Goal: Task Accomplishment & Management: Manage account settings

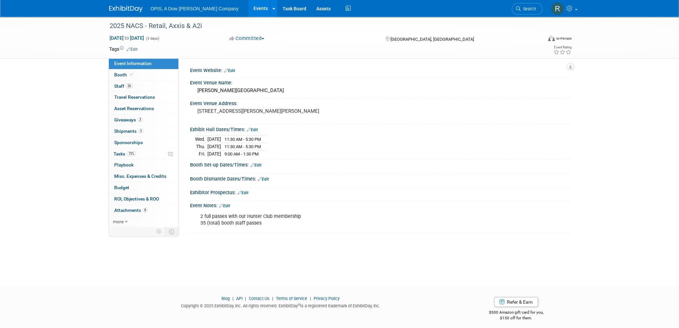
click at [248, 8] on link "Events" at bounding box center [260, 8] width 24 height 17
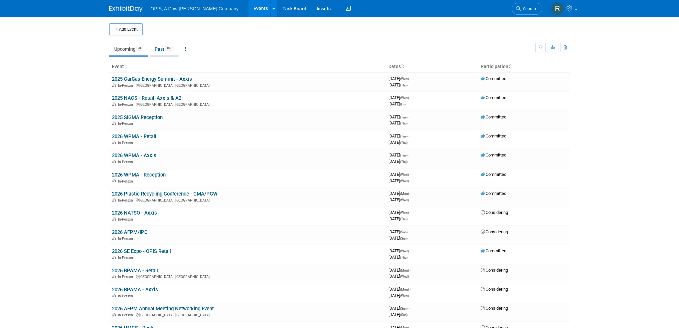
click at [159, 50] on link "Past 107" at bounding box center [164, 49] width 29 height 13
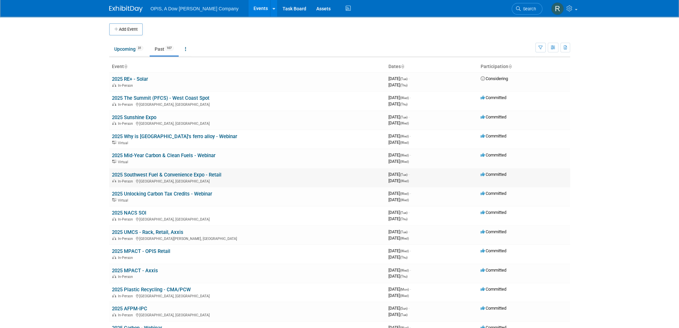
click at [134, 175] on link "2025 Southwest Fuel & Convenience Expo - Retail" at bounding box center [166, 175] width 109 height 6
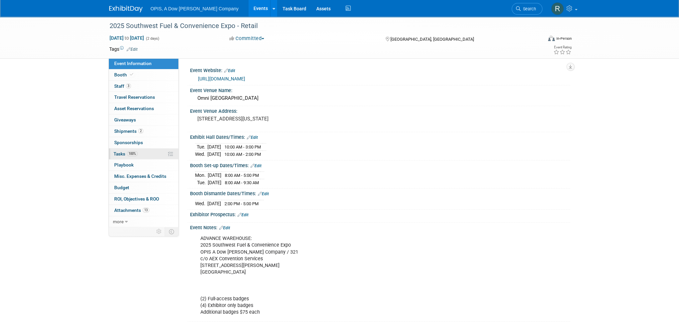
click at [116, 155] on span "Tasks 100%" at bounding box center [125, 153] width 24 height 5
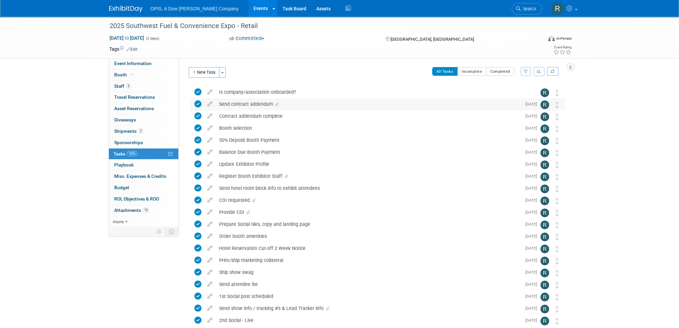
click at [253, 105] on div "Send contract addendum" at bounding box center [368, 103] width 305 height 11
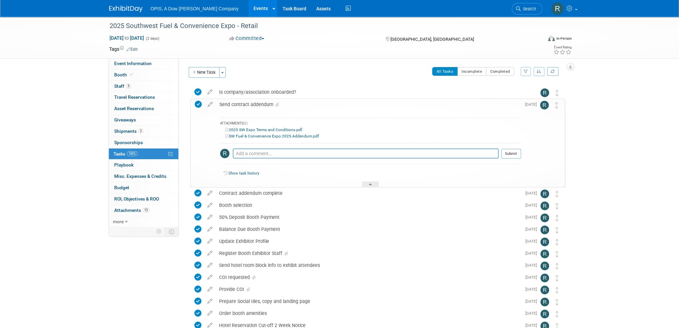
click at [253, 105] on div "Send contract addendum" at bounding box center [368, 104] width 305 height 11
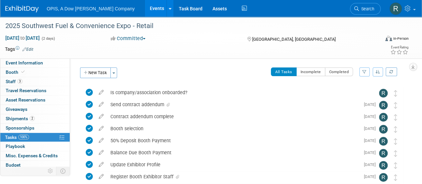
click at [145, 7] on link "Events" at bounding box center [157, 8] width 24 height 17
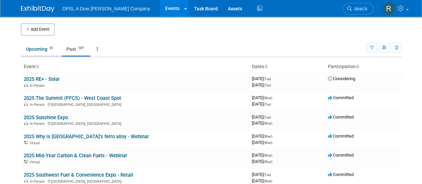
click at [38, 50] on link "Upcoming 31" at bounding box center [40, 49] width 39 height 13
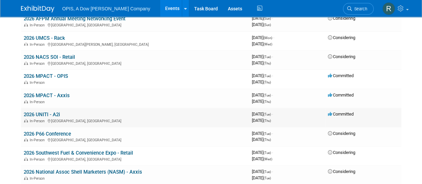
scroll to position [300, 0]
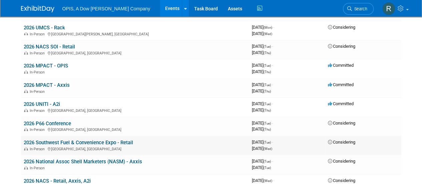
click at [43, 142] on link "2026 Southwest Fuel & Convenience Expo - Retail" at bounding box center [78, 143] width 109 height 6
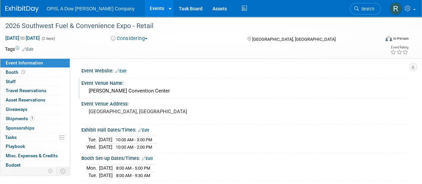
click at [171, 92] on div "[PERSON_NAME] Convention Center" at bounding box center [244, 91] width 317 height 10
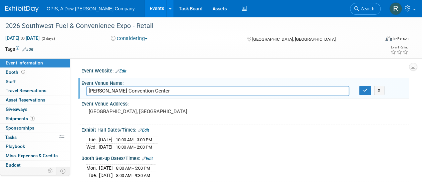
drag, startPoint x: 174, startPoint y: 92, endPoint x: 72, endPoint y: 89, distance: 101.9
click at [72, 89] on div "Event Website: Edit Event Venue Name: [PERSON_NAME] Convention Center [PERSON_N…" at bounding box center [239, 127] width 339 height 138
click at [122, 105] on div "Event Venue Address:" at bounding box center [244, 103] width 327 height 8
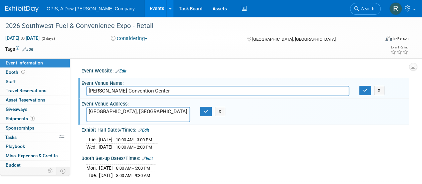
click at [88, 110] on textarea "[GEOGRAPHIC_DATA], [GEOGRAPHIC_DATA]" at bounding box center [138, 114] width 104 height 15
click at [126, 109] on textarea "[STREET_ADDRESS]" at bounding box center [138, 114] width 104 height 15
type textarea "[STREET_ADDRESS]"
click at [210, 114] on button "button" at bounding box center [206, 111] width 12 height 9
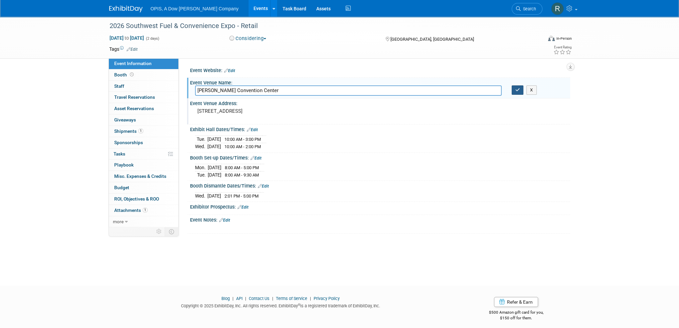
click at [422, 90] on icon "button" at bounding box center [517, 90] width 5 height 4
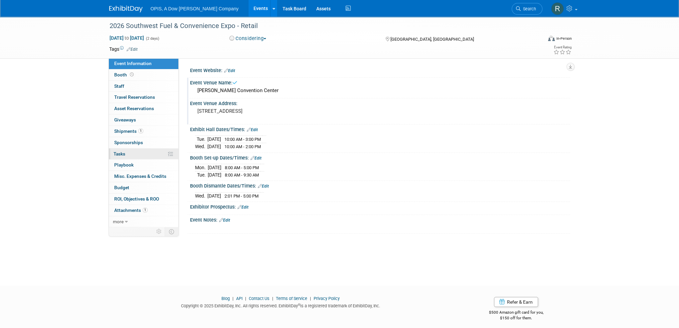
click at [123, 155] on span "Tasks 0%" at bounding box center [119, 153] width 12 height 5
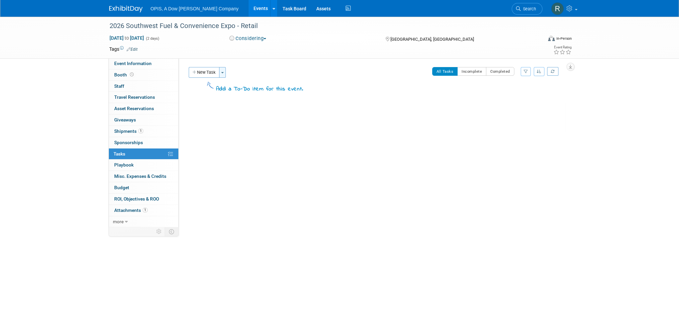
click at [224, 75] on button "Toggle Dropdown" at bounding box center [222, 72] width 7 height 11
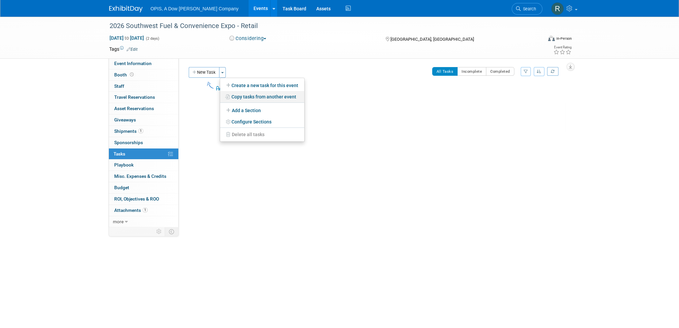
click at [237, 96] on link "Copy tasks from another event" at bounding box center [262, 96] width 84 height 11
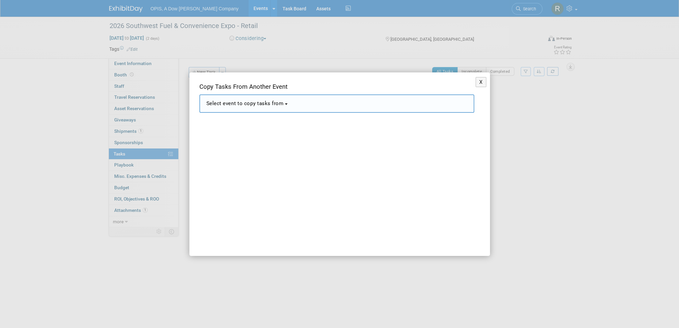
click at [282, 105] on span "Select event to copy tasks from" at bounding box center [244, 103] width 77 height 6
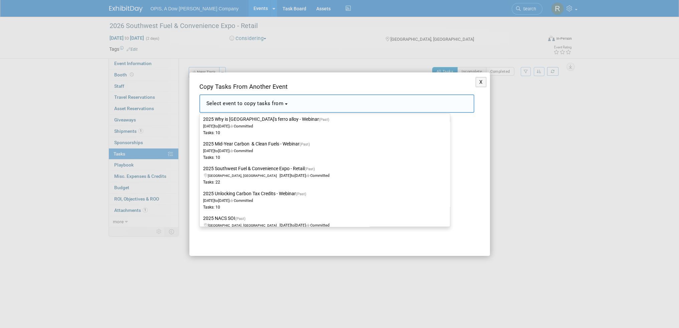
scroll to position [534, 0]
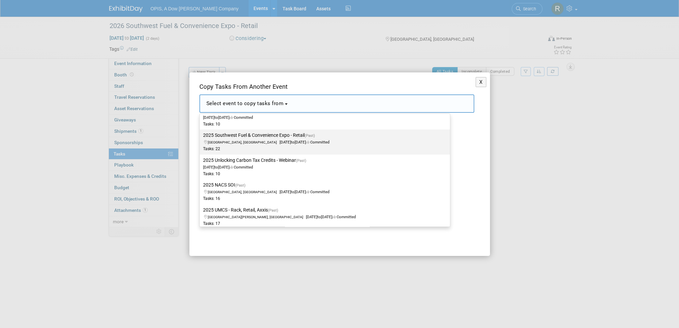
click at [243, 138] on label "2025 Southwest Fuel & Convenience Expo - Retail (Past) [GEOGRAPHIC_DATA], [GEOG…" at bounding box center [323, 142] width 240 height 22
click at [201, 138] on input "2025 Southwest Fuel & Convenience Expo - Retail (Past) [GEOGRAPHIC_DATA], [GEOG…" at bounding box center [198, 135] width 4 height 4
select select "11122104"
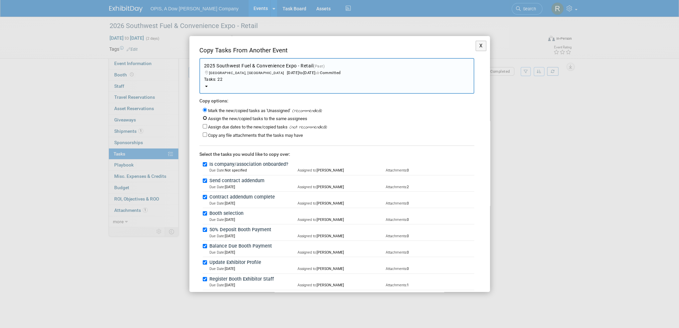
click at [204, 117] on input "Assign the new/copied tasks to the same assignees" at bounding box center [205, 118] width 4 height 4
radio input "true"
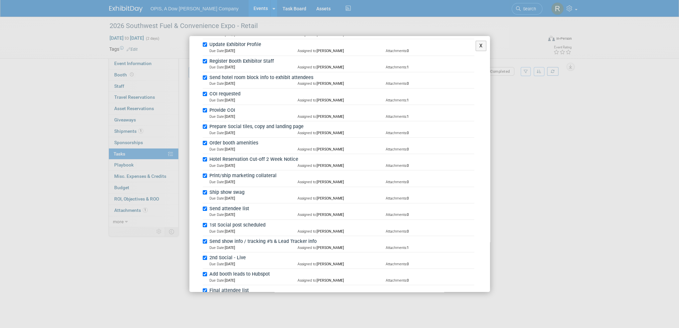
scroll to position [254, 0]
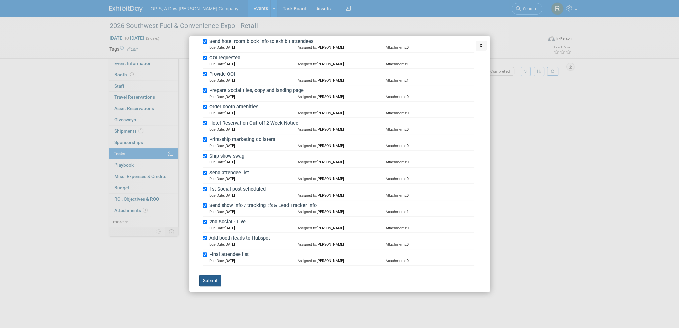
click at [216, 184] on button "Submit" at bounding box center [210, 280] width 22 height 11
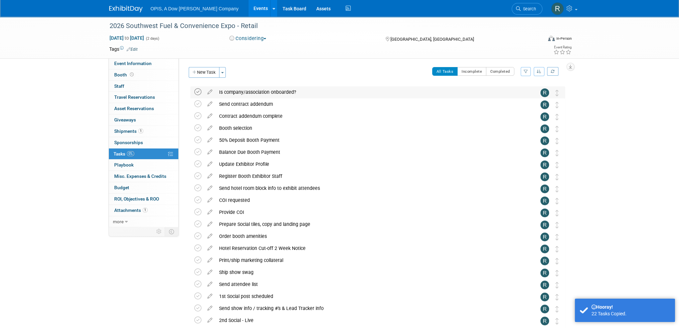
click at [196, 92] on icon at bounding box center [197, 91] width 7 height 7
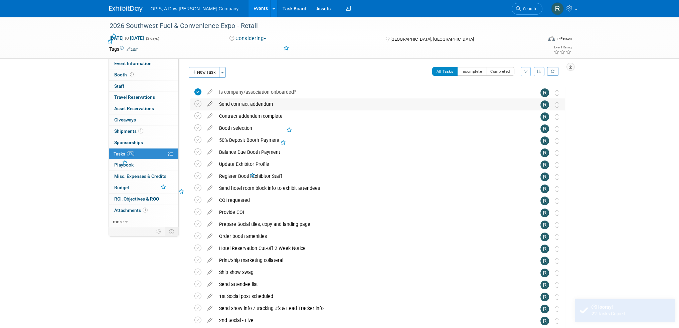
click at [210, 104] on icon at bounding box center [210, 102] width 12 height 8
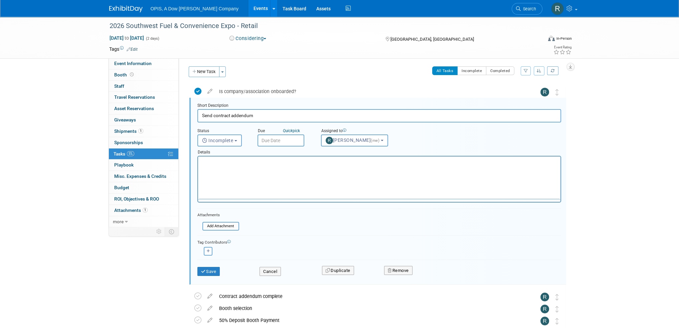
scroll to position [0, 0]
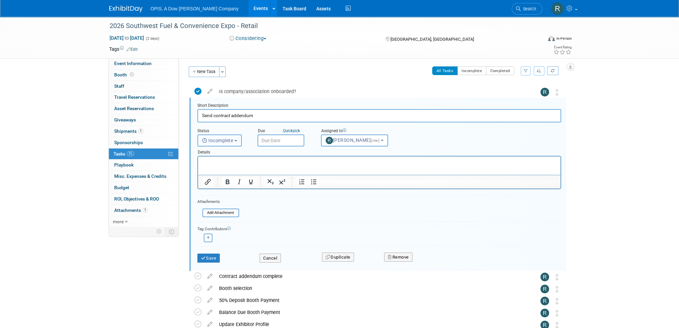
click at [227, 139] on span "Incomplete" at bounding box center [217, 140] width 31 height 5
click at [222, 168] on label "Completed" at bounding box center [219, 169] width 36 height 11
click at [199, 168] on input "Completed" at bounding box center [196, 168] width 4 height 4
select select "3"
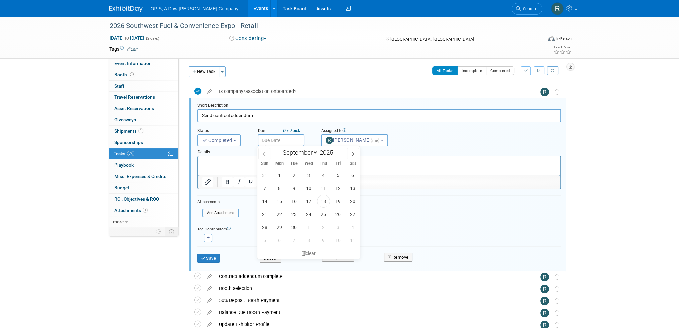
click at [274, 141] on input "text" at bounding box center [280, 141] width 47 height 12
click at [323, 184] on span "18" at bounding box center [323, 201] width 13 height 13
type input "[DATE]"
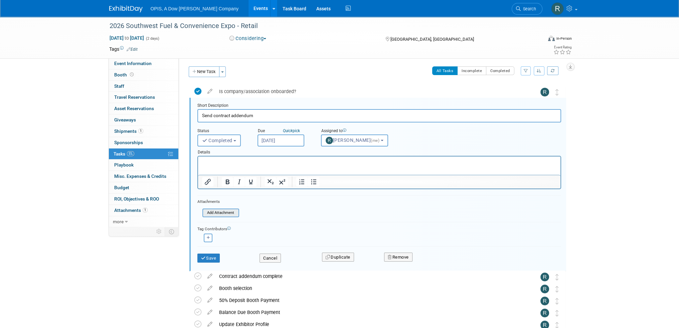
click at [223, 184] on input "file" at bounding box center [204, 212] width 68 height 7
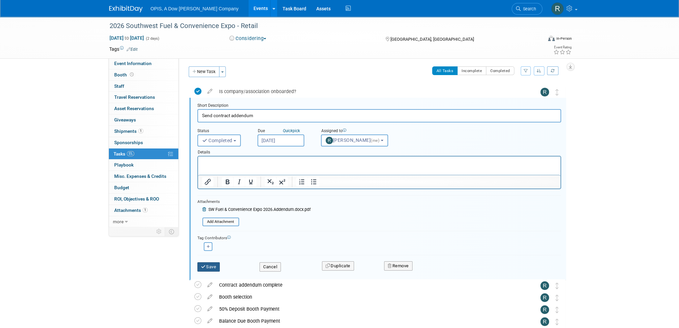
click at [209, 184] on button "Save" at bounding box center [208, 266] width 23 height 9
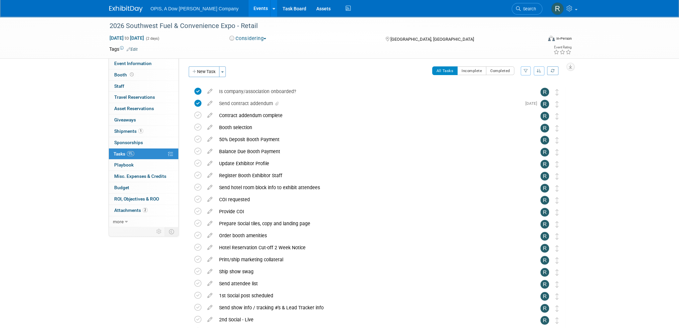
click at [208, 128] on icon at bounding box center [210, 126] width 12 height 8
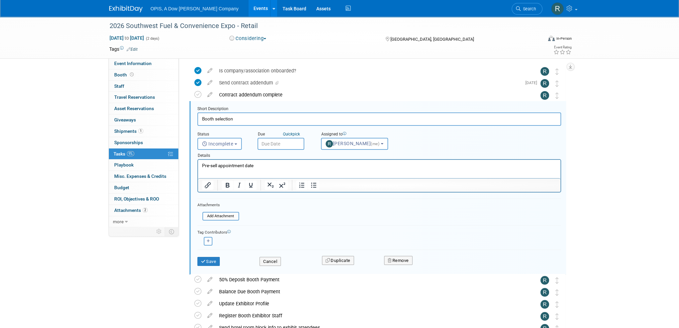
scroll to position [25, 0]
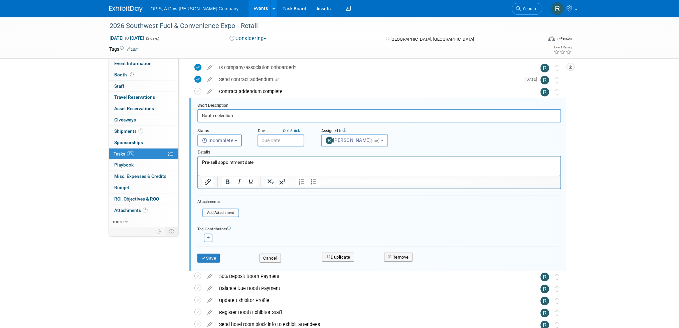
click at [278, 138] on input "text" at bounding box center [280, 141] width 47 height 12
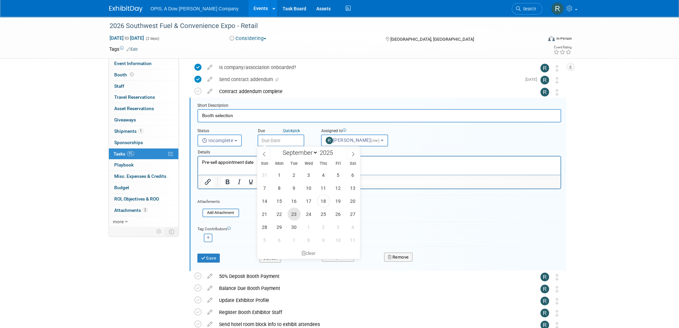
click at [293, 184] on span "23" at bounding box center [293, 214] width 13 height 13
type input "[DATE]"
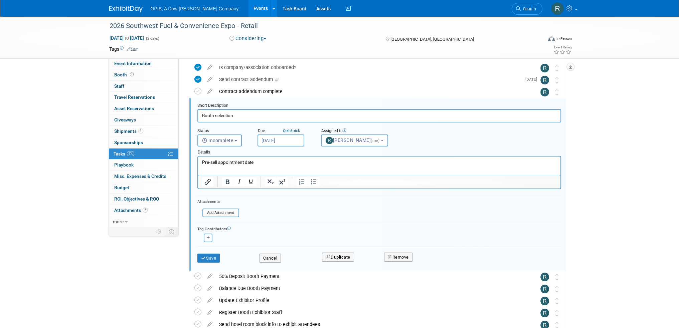
click at [265, 160] on p "Pre-sell appointment date" at bounding box center [379, 162] width 355 height 6
click at [212, 184] on button "Save" at bounding box center [208, 258] width 23 height 9
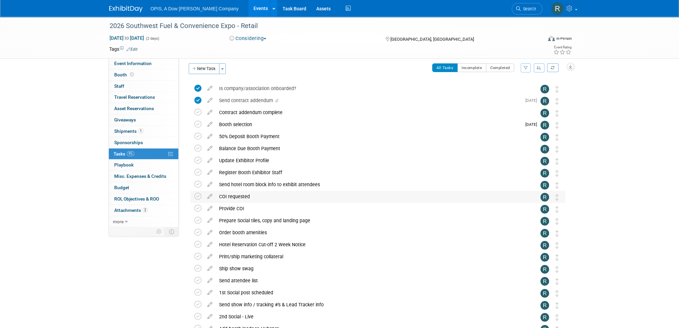
scroll to position [0, 0]
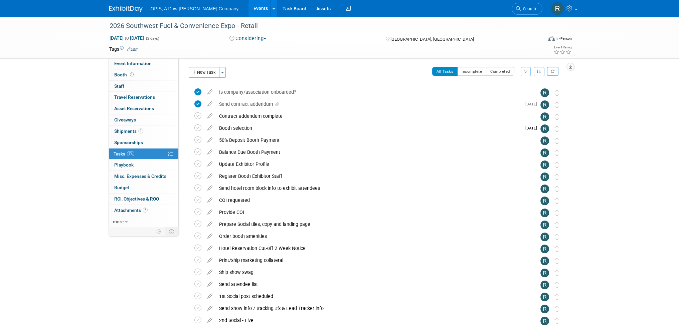
click at [211, 115] on icon at bounding box center [210, 114] width 12 height 8
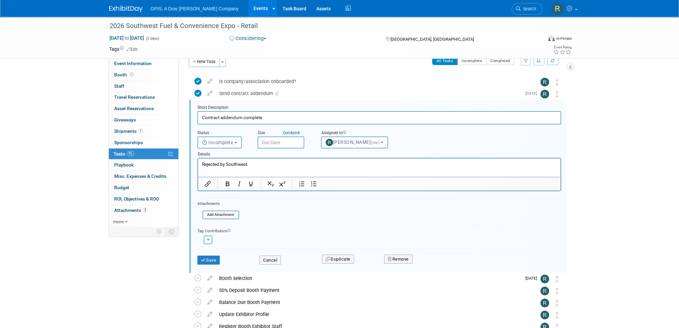
scroll to position [13, 0]
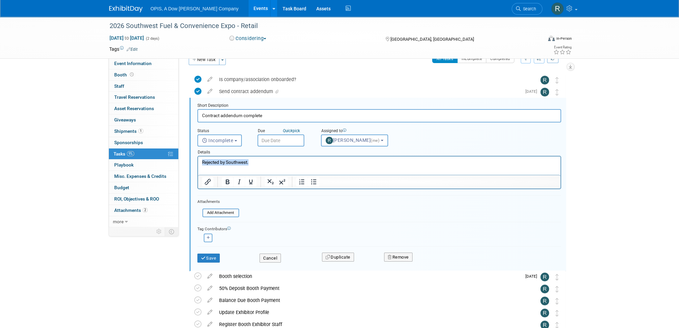
drag, startPoint x: 264, startPoint y: 160, endPoint x: 188, endPoint y: 163, distance: 75.5
click at [198, 163] on html "Rejected by Southwest." at bounding box center [379, 161] width 362 height 9
click at [213, 184] on button "Save" at bounding box center [208, 258] width 23 height 9
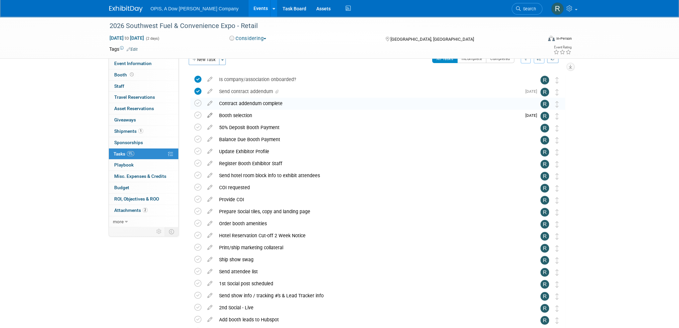
click at [209, 115] on icon at bounding box center [210, 114] width 12 height 8
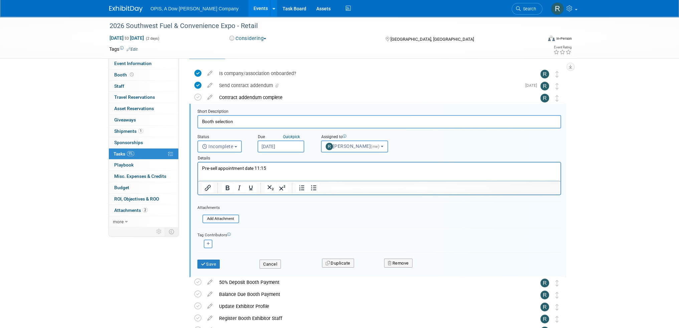
scroll to position [25, 0]
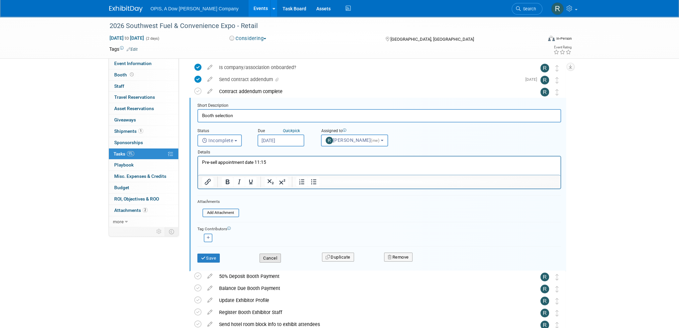
click at [271, 184] on button "Cancel" at bounding box center [269, 258] width 21 height 9
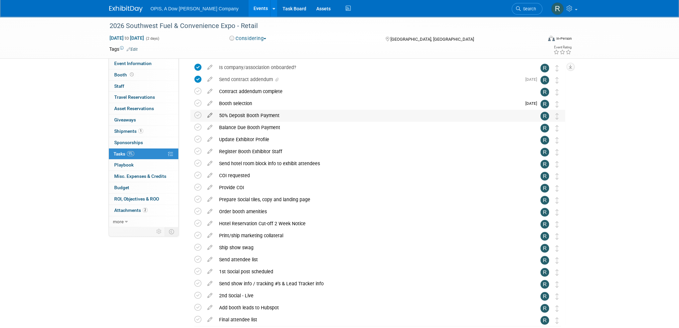
click at [209, 115] on icon at bounding box center [210, 114] width 12 height 8
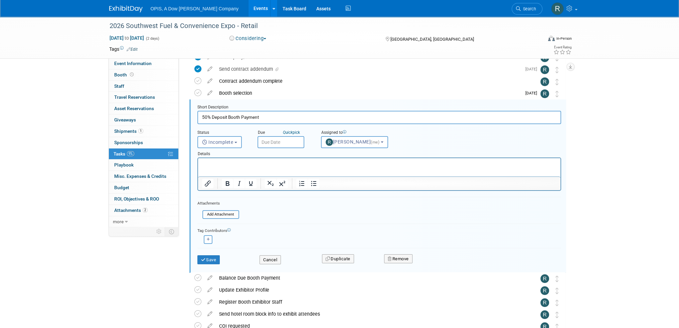
scroll to position [37, 0]
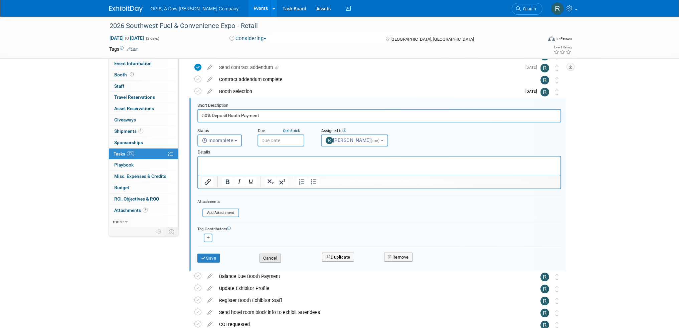
click at [270, 184] on button "Cancel" at bounding box center [269, 258] width 21 height 9
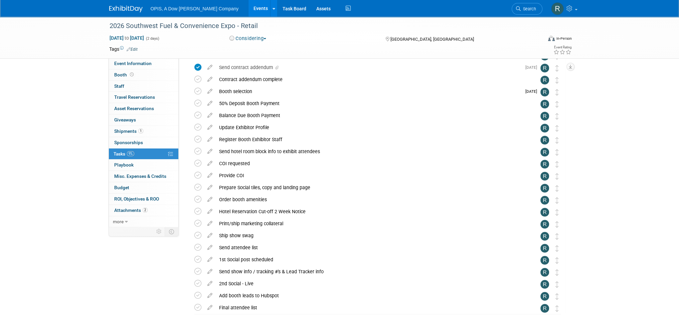
click at [209, 118] on icon at bounding box center [210, 114] width 12 height 8
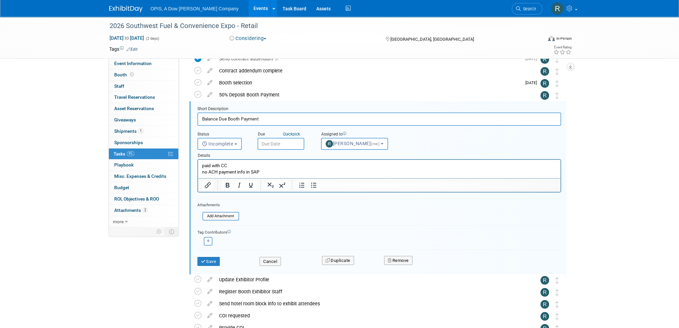
scroll to position [49, 0]
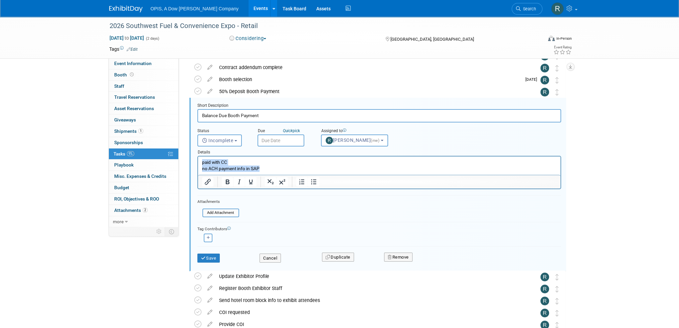
drag, startPoint x: 265, startPoint y: 166, endPoint x: 389, endPoint y: 319, distance: 196.9
click at [198, 163] on html "paid with CC no ACH payment info in SAP" at bounding box center [379, 164] width 362 height 15
click at [265, 184] on button "Cancel" at bounding box center [269, 258] width 21 height 9
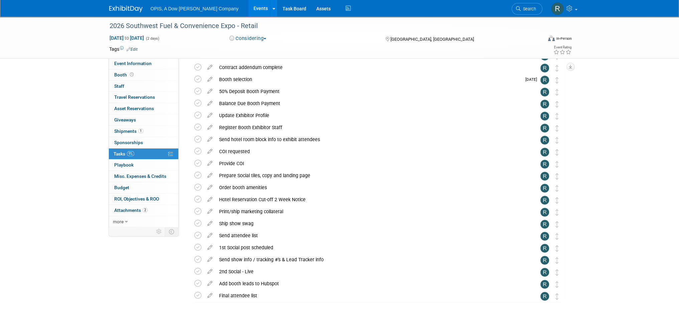
click at [212, 114] on icon at bounding box center [210, 114] width 12 height 8
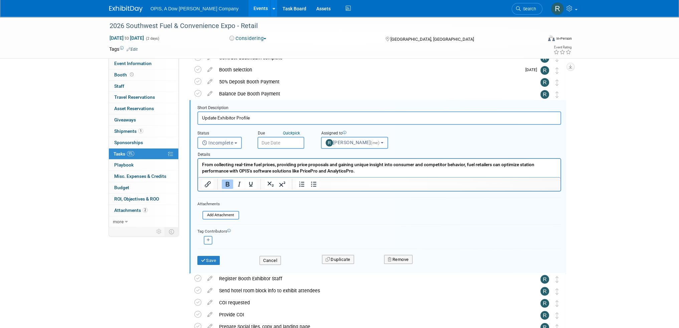
scroll to position [61, 0]
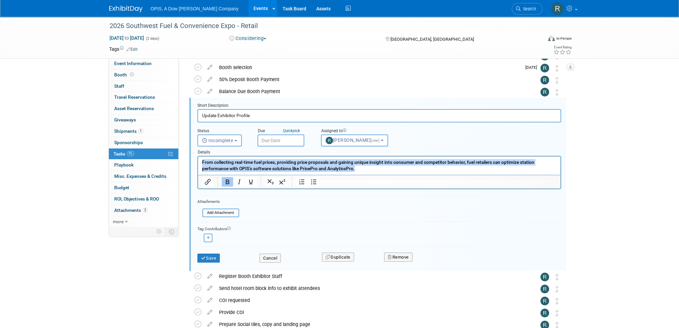
drag, startPoint x: 361, startPoint y: 167, endPoint x: 200, endPoint y: 165, distance: 160.9
click at [200, 165] on html "From collecting real-time fuel prices, providing price proposals and gaining un…" at bounding box center [379, 164] width 362 height 15
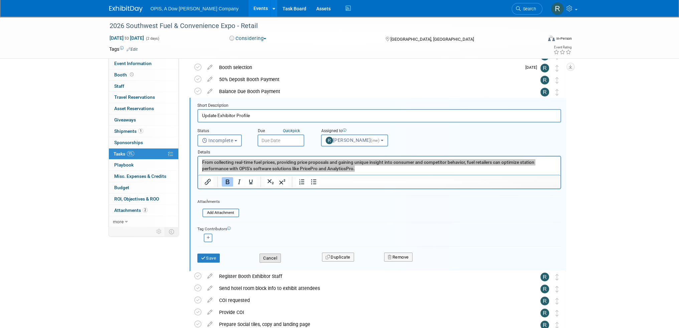
click at [270, 184] on button "Cancel" at bounding box center [269, 258] width 21 height 9
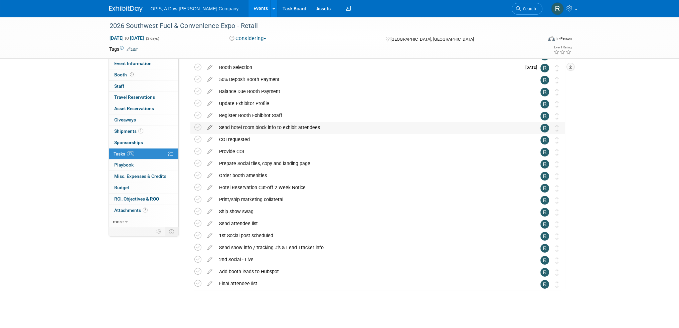
click at [208, 128] on icon at bounding box center [210, 126] width 12 height 8
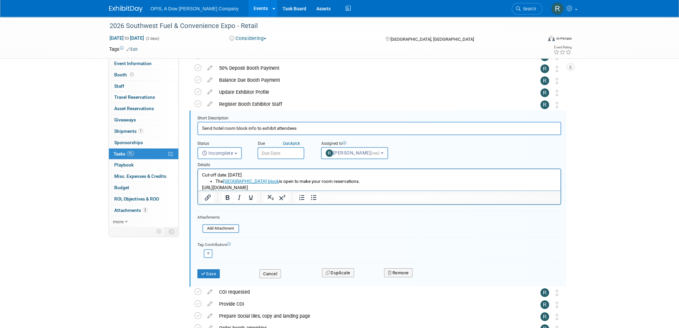
scroll to position [85, 0]
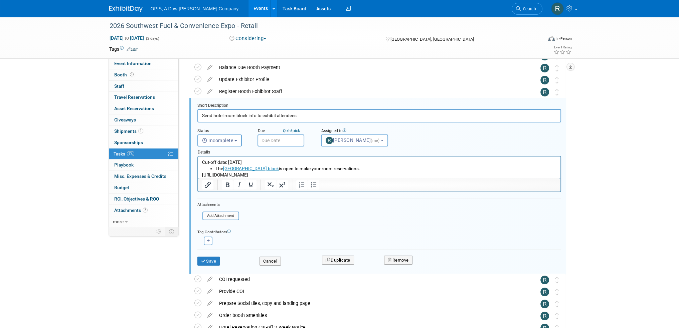
drag, startPoint x: 201, startPoint y: 162, endPoint x: 533, endPoint y: 334, distance: 373.7
click at [335, 178] on html "Cut-off date: [DATE] The [GEOGRAPHIC_DATA] block is open to make your room rese…" at bounding box center [379, 168] width 362 height 22
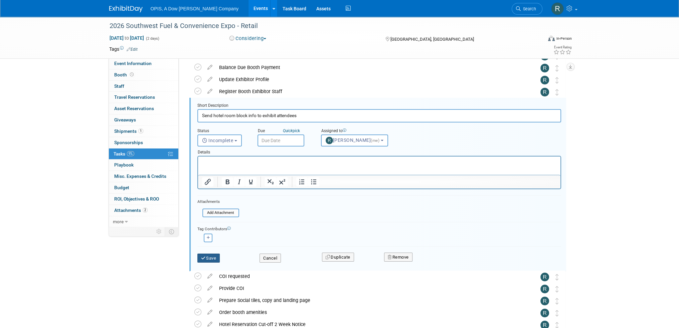
click at [214, 184] on button "Save" at bounding box center [208, 258] width 23 height 9
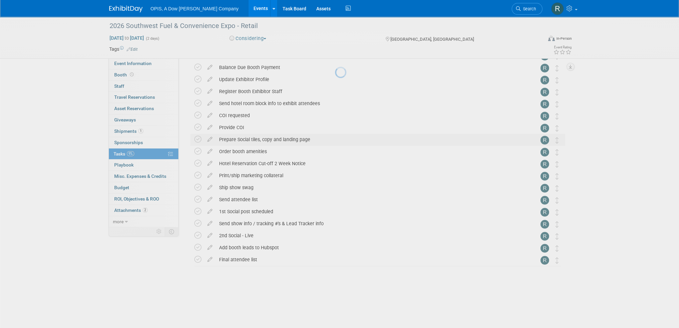
scroll to position [63, 0]
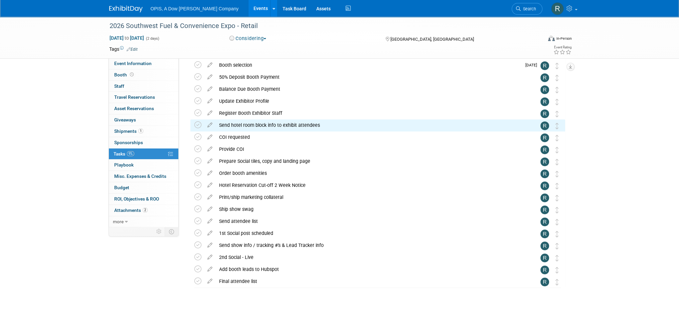
click at [208, 137] on icon at bounding box center [210, 136] width 12 height 8
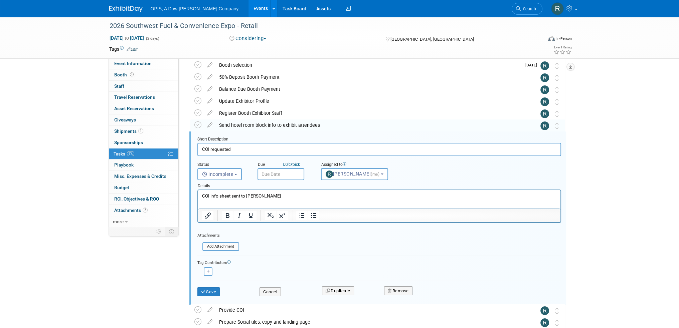
scroll to position [97, 0]
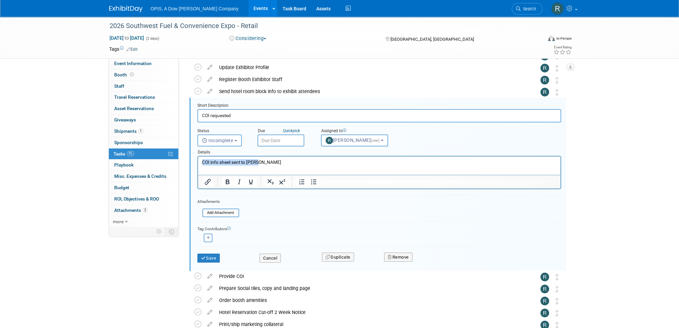
drag, startPoint x: 271, startPoint y: 162, endPoint x: 183, endPoint y: 162, distance: 87.8
click at [198, 162] on html "COI info sheet sent to [PERSON_NAME]" at bounding box center [379, 161] width 362 height 9
click at [210, 184] on button "Save" at bounding box center [208, 258] width 23 height 9
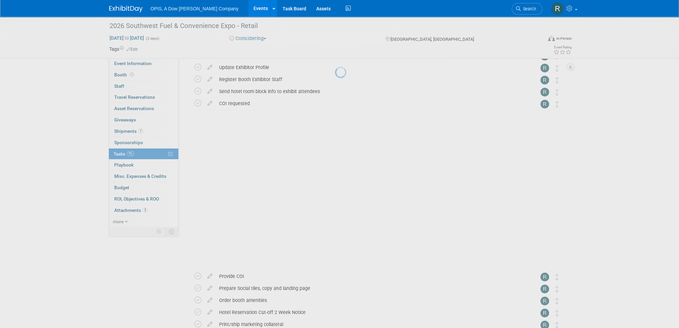
scroll to position [63, 0]
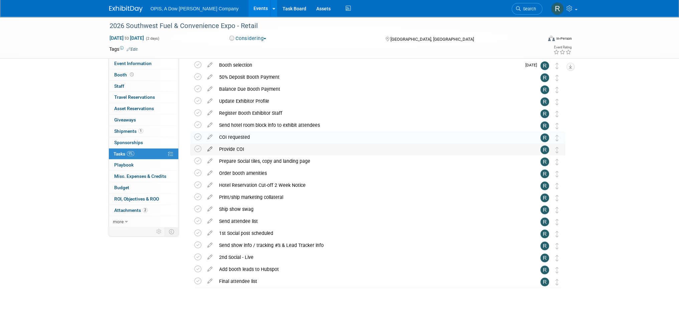
click at [211, 151] on icon at bounding box center [210, 148] width 12 height 8
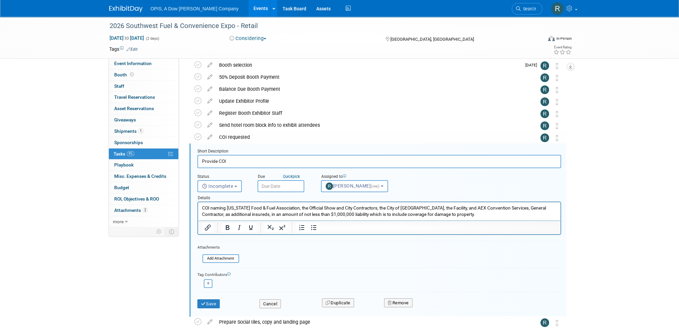
scroll to position [109, 0]
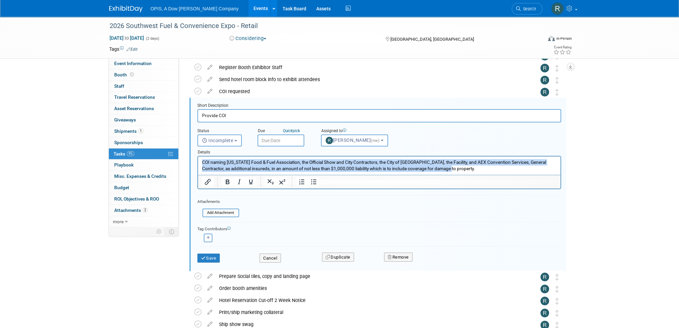
drag, startPoint x: 452, startPoint y: 167, endPoint x: 183, endPoint y: 164, distance: 269.1
click at [198, 164] on html "COI naming [US_STATE] Food & Fuel Association, the Official Show and City Contr…" at bounding box center [379, 164] width 362 height 15
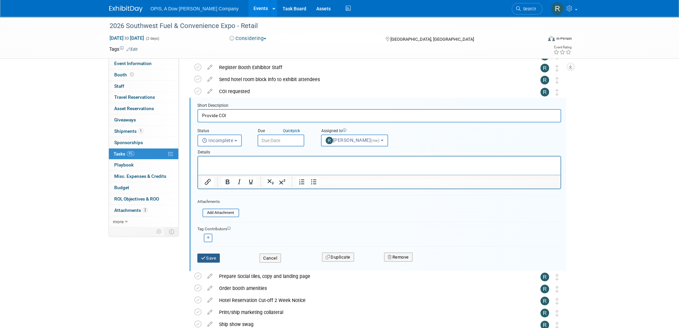
click at [208, 184] on button "Save" at bounding box center [208, 258] width 23 height 9
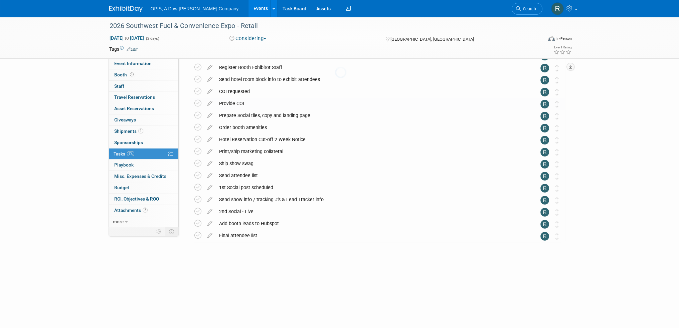
scroll to position [63, 0]
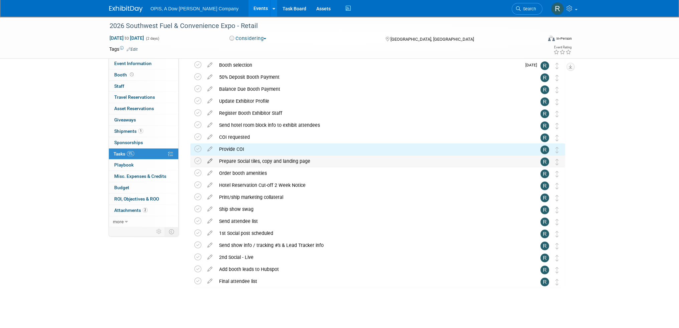
click at [210, 161] on icon at bounding box center [210, 160] width 12 height 8
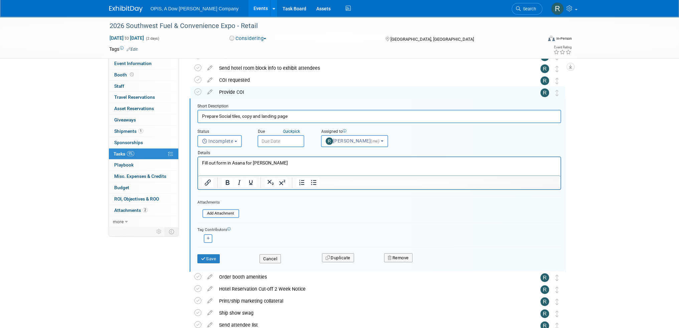
scroll to position [121, 0]
click at [214, 184] on button "Save" at bounding box center [208, 258] width 23 height 9
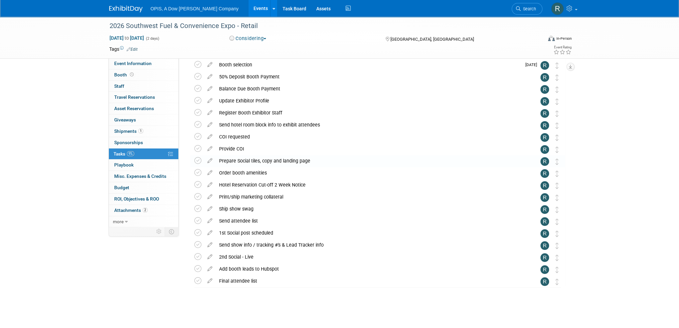
scroll to position [63, 0]
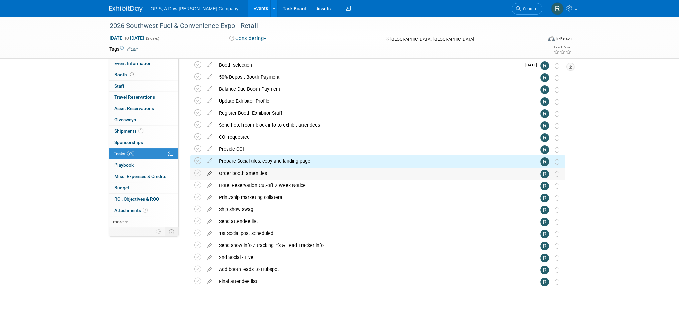
click at [209, 174] on icon at bounding box center [210, 172] width 12 height 8
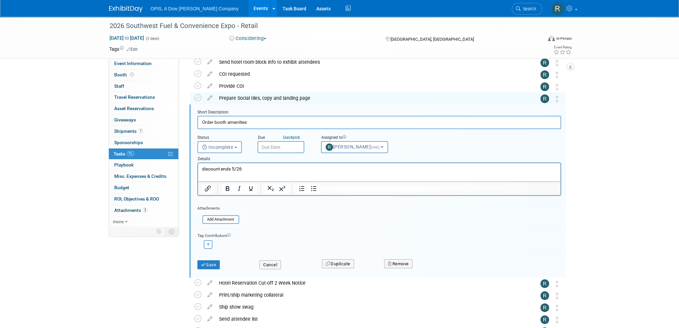
scroll to position [0, 0]
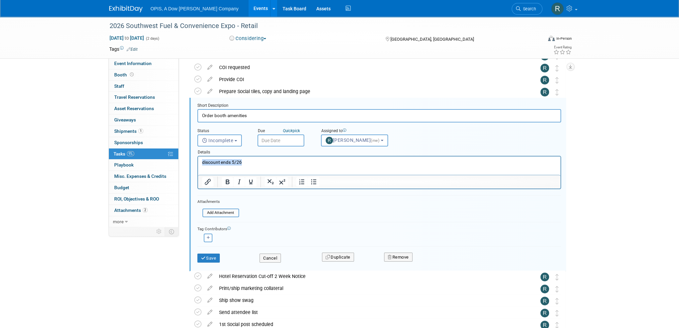
drag, startPoint x: 250, startPoint y: 162, endPoint x: 184, endPoint y: 170, distance: 66.6
click at [198, 166] on html "discount ends 5/26" at bounding box center [379, 161] width 362 height 9
click at [209, 184] on button "Save" at bounding box center [208, 258] width 23 height 9
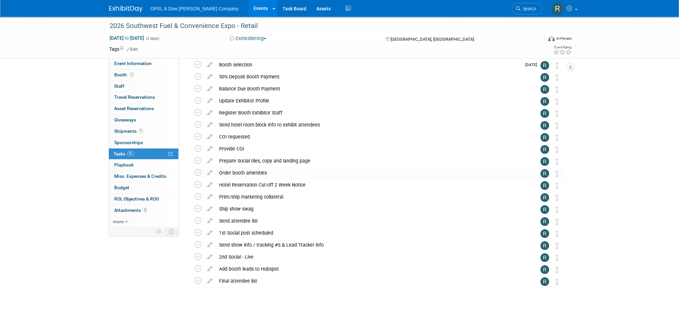
scroll to position [63, 0]
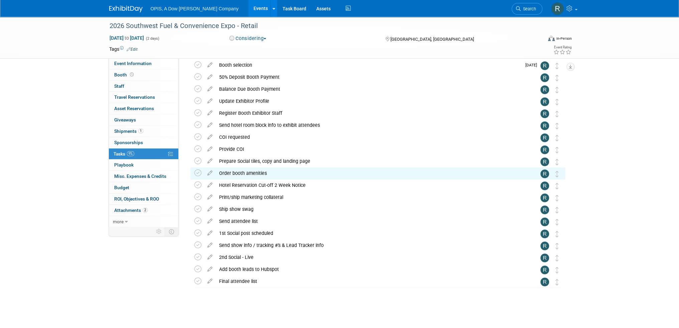
click at [209, 184] on icon at bounding box center [210, 184] width 12 height 8
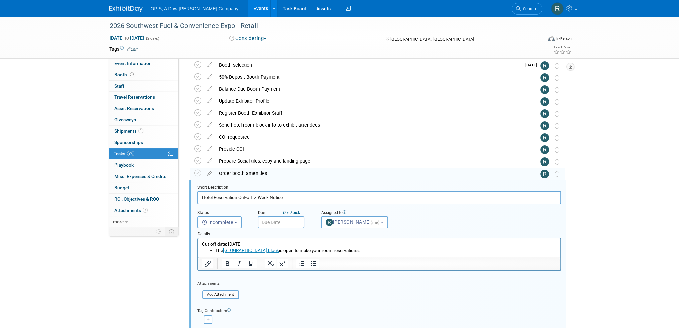
scroll to position [145, 0]
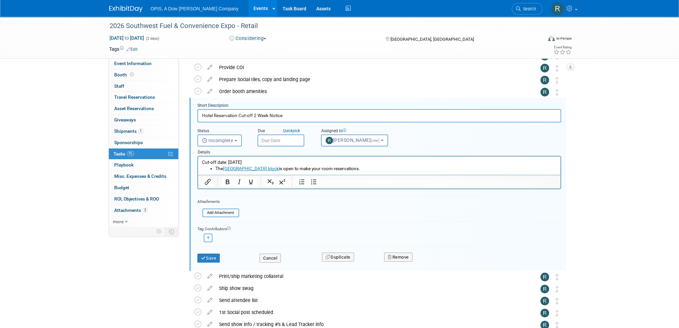
drag, startPoint x: 375, startPoint y: 170, endPoint x: 182, endPoint y: 161, distance: 193.2
click at [198, 161] on html "Cut-off date: [DATE] The [GEOGRAPHIC_DATA] block is open to make your room rese…" at bounding box center [379, 164] width 362 height 15
click at [211, 184] on button "Save" at bounding box center [208, 258] width 23 height 9
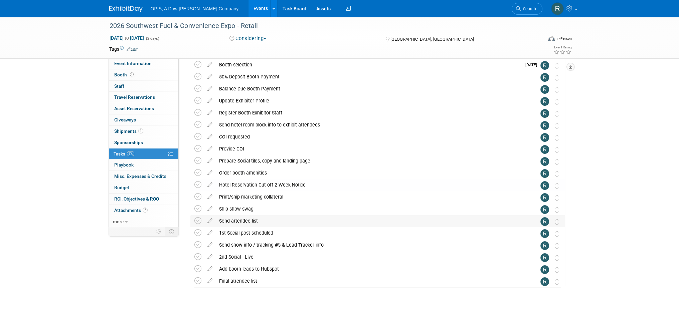
scroll to position [63, 0]
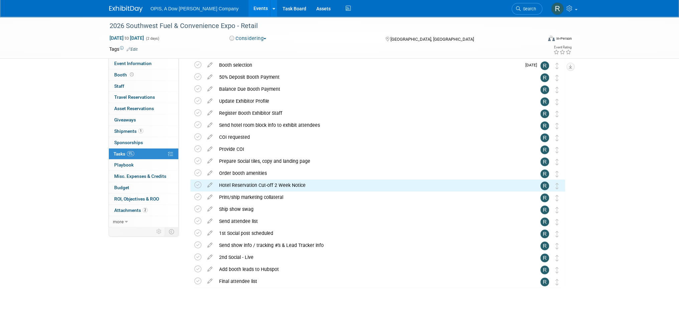
click at [209, 184] on icon at bounding box center [210, 196] width 12 height 8
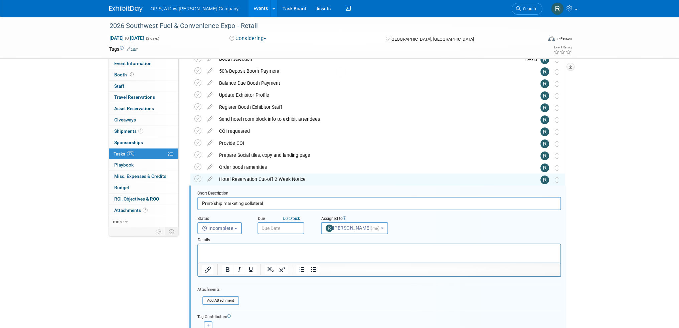
scroll to position [157, 0]
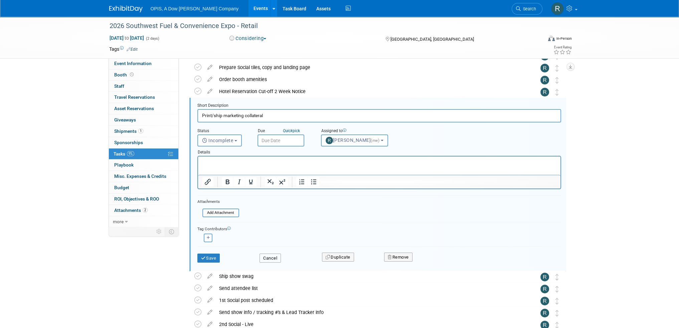
click at [264, 184] on button "Cancel" at bounding box center [269, 258] width 21 height 9
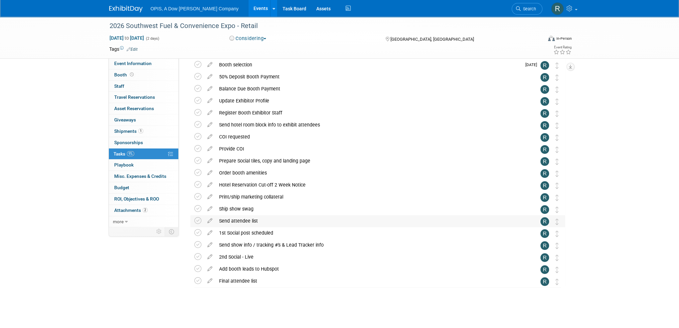
scroll to position [63, 0]
click at [208, 184] on icon at bounding box center [210, 208] width 12 height 8
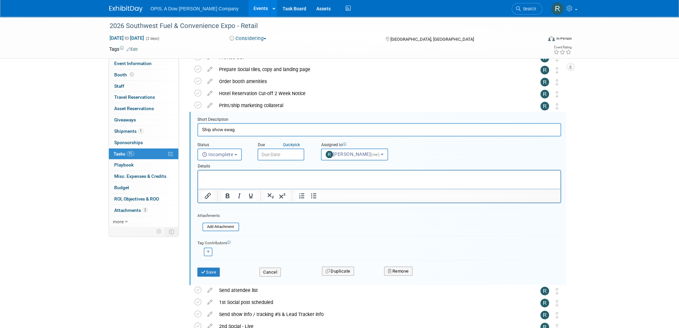
scroll to position [169, 0]
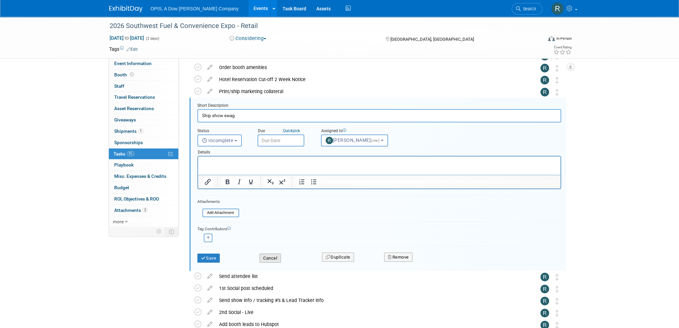
click at [269, 184] on button "Cancel" at bounding box center [269, 258] width 21 height 9
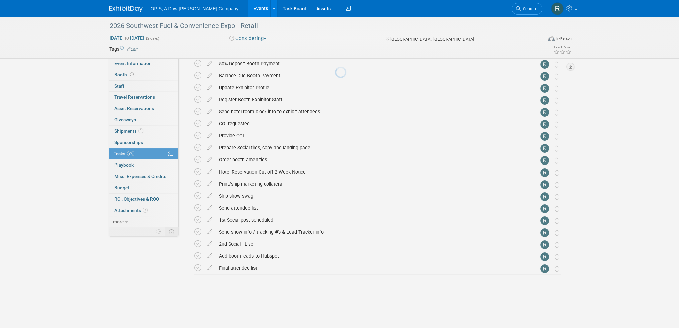
scroll to position [63, 0]
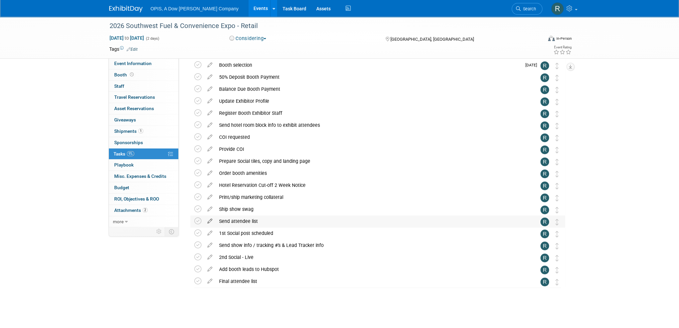
click at [209, 184] on icon at bounding box center [210, 220] width 12 height 8
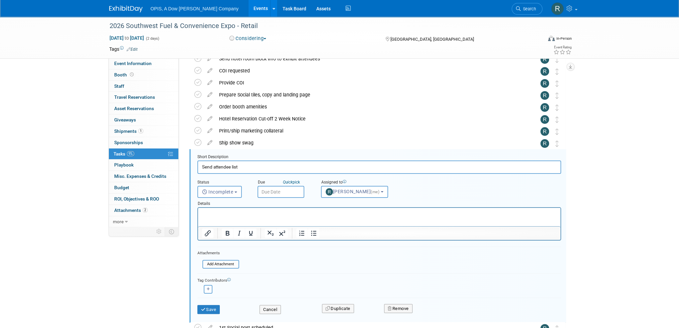
scroll to position [0, 0]
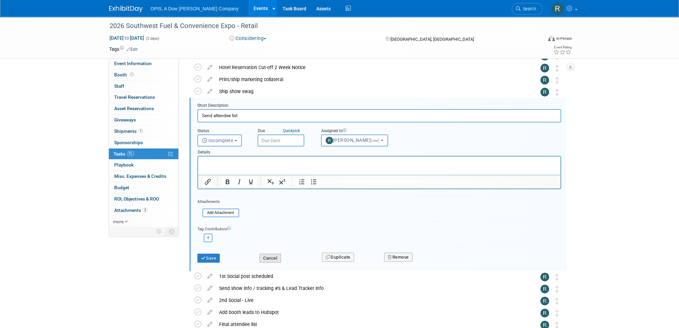
click at [274, 184] on button "Cancel" at bounding box center [269, 258] width 21 height 9
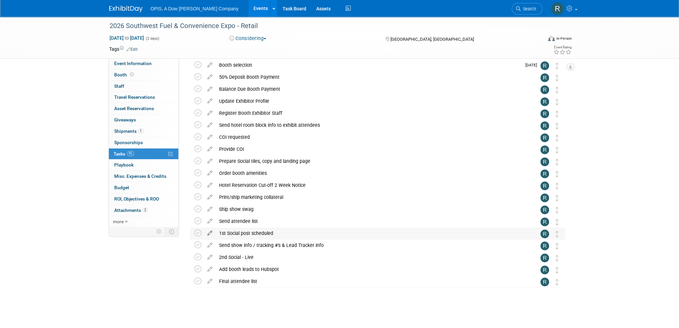
click at [211, 184] on icon at bounding box center [210, 232] width 12 height 8
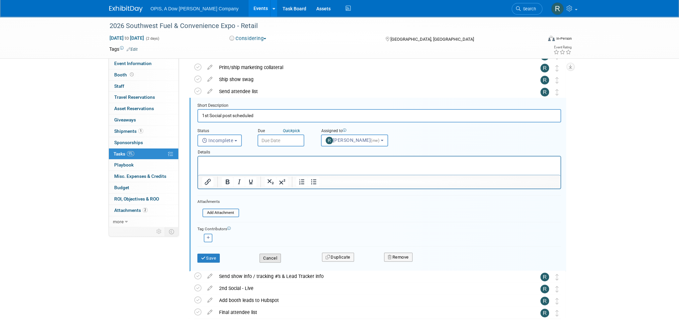
click at [270, 184] on button "Cancel" at bounding box center [269, 258] width 21 height 9
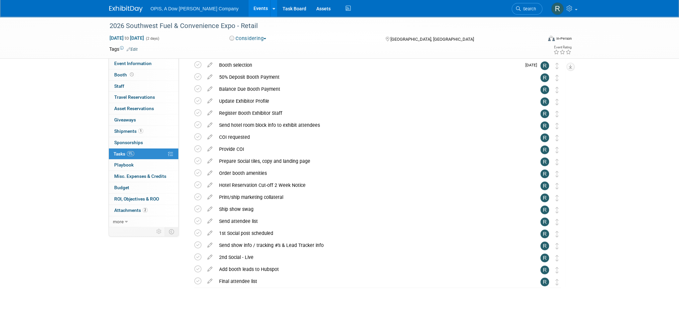
click at [209, 184] on icon at bounding box center [210, 256] width 12 height 8
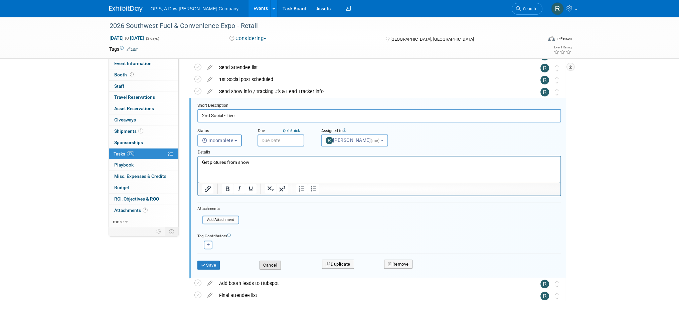
click at [266, 184] on button "Cancel" at bounding box center [269, 265] width 21 height 9
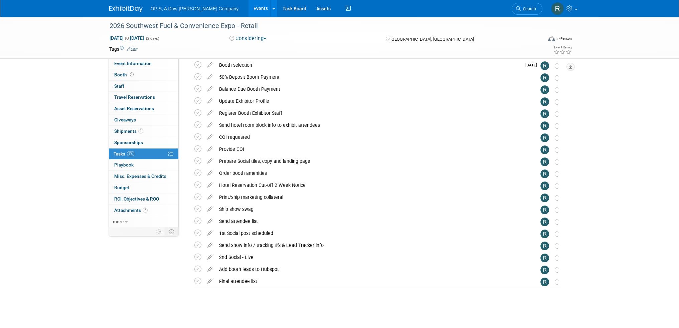
click at [208, 184] on icon at bounding box center [210, 268] width 12 height 8
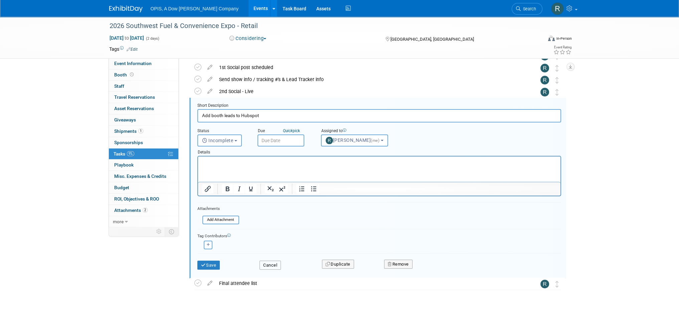
click at [266, 184] on button "Cancel" at bounding box center [269, 265] width 21 height 9
